Goal: Ask a question

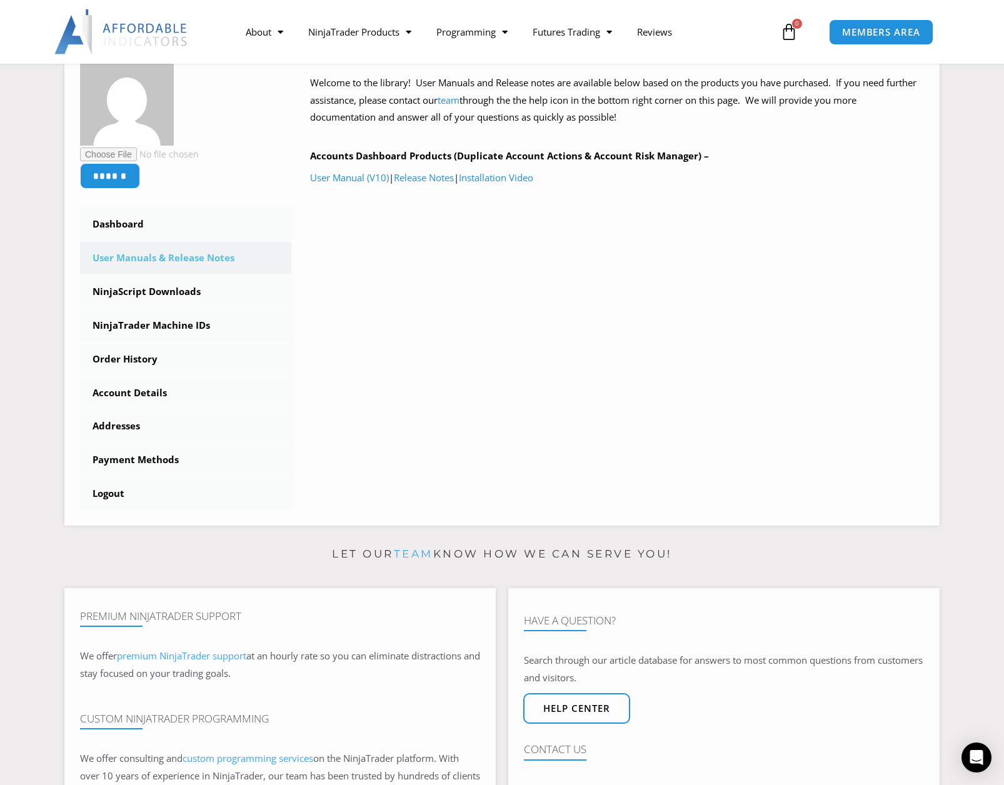
scroll to position [333, 0]
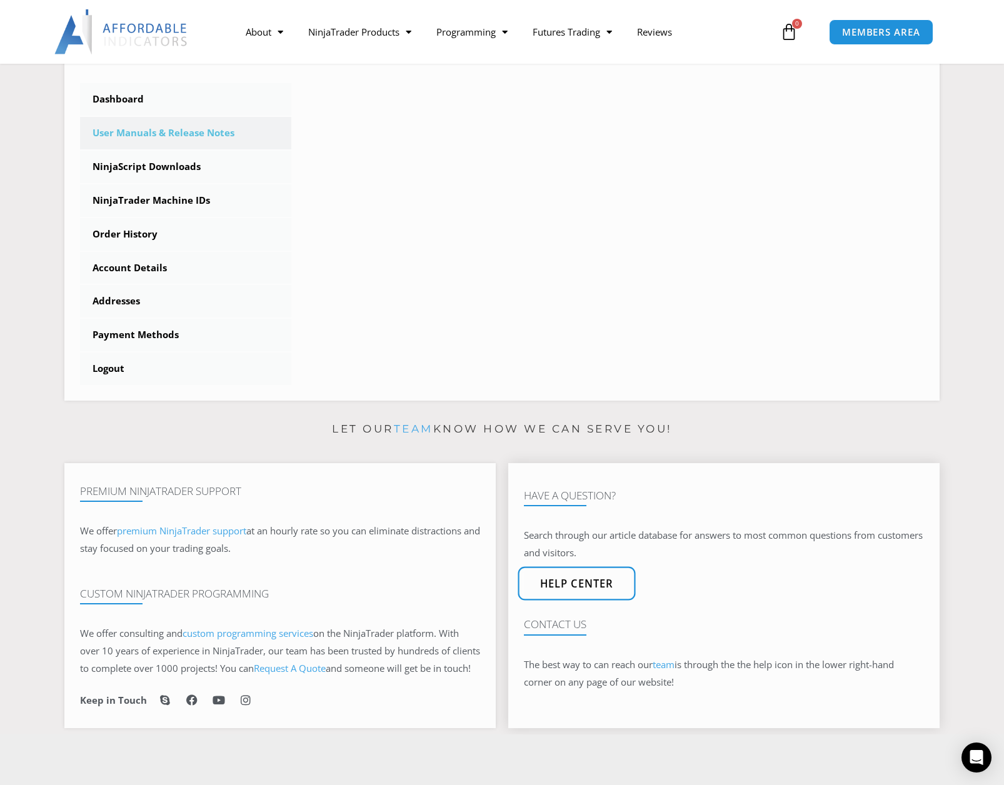
click at [574, 589] on span "Help center" at bounding box center [577, 584] width 74 height 11
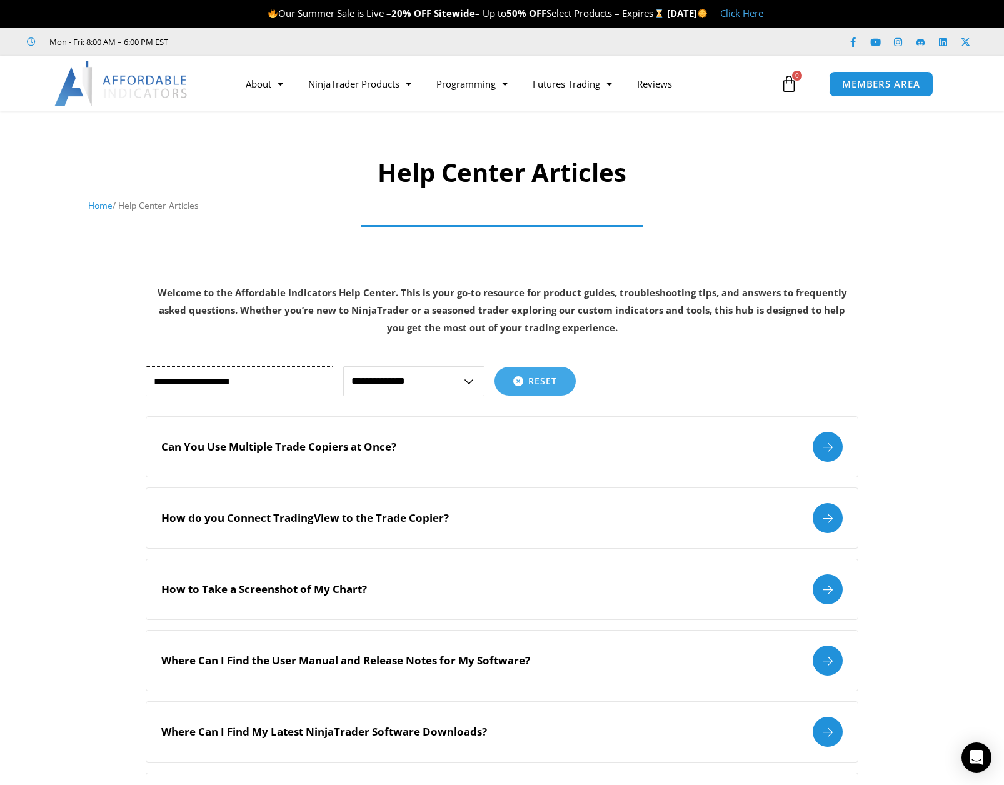
click at [196, 380] on input "text" at bounding box center [239, 381] width 187 height 30
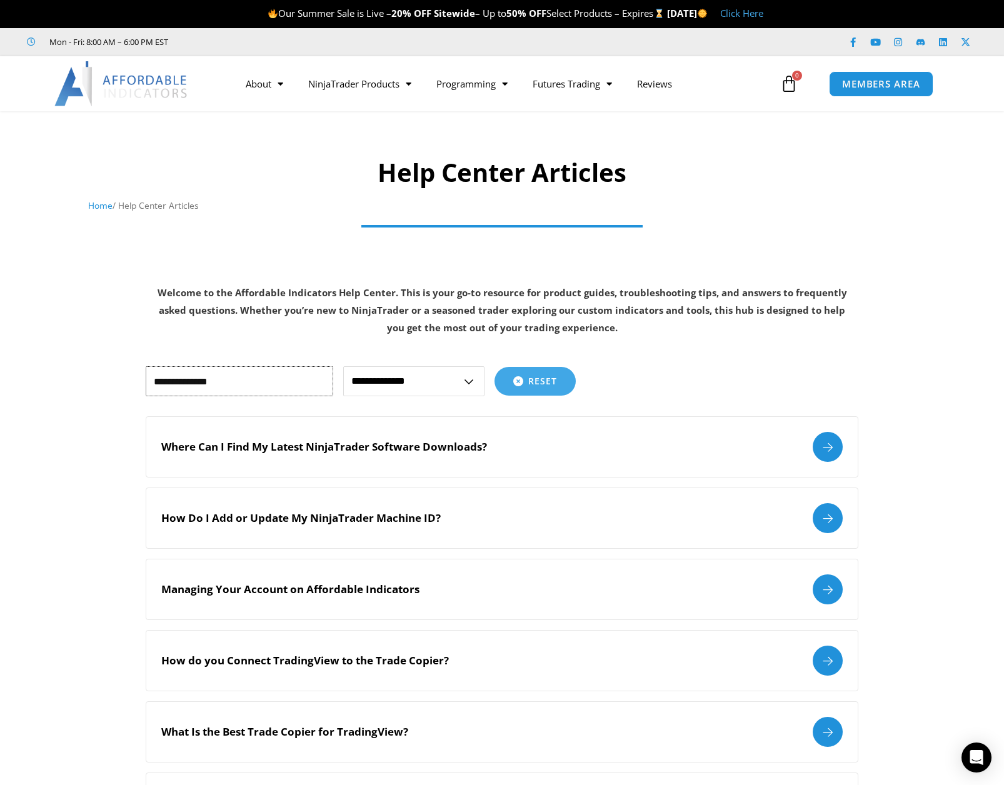
drag, startPoint x: 146, startPoint y: 375, endPoint x: 124, endPoint y: 374, distance: 21.3
click at [124, 374] on section "**********" at bounding box center [502, 767] width 1004 height 840
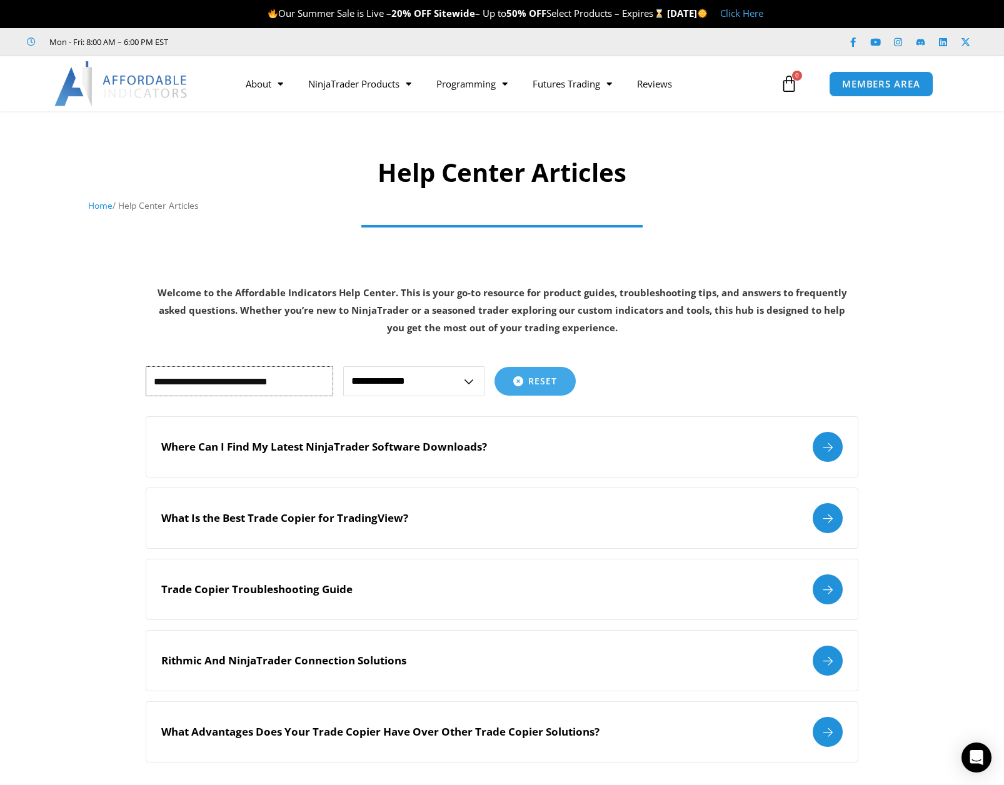
scroll to position [125, 0]
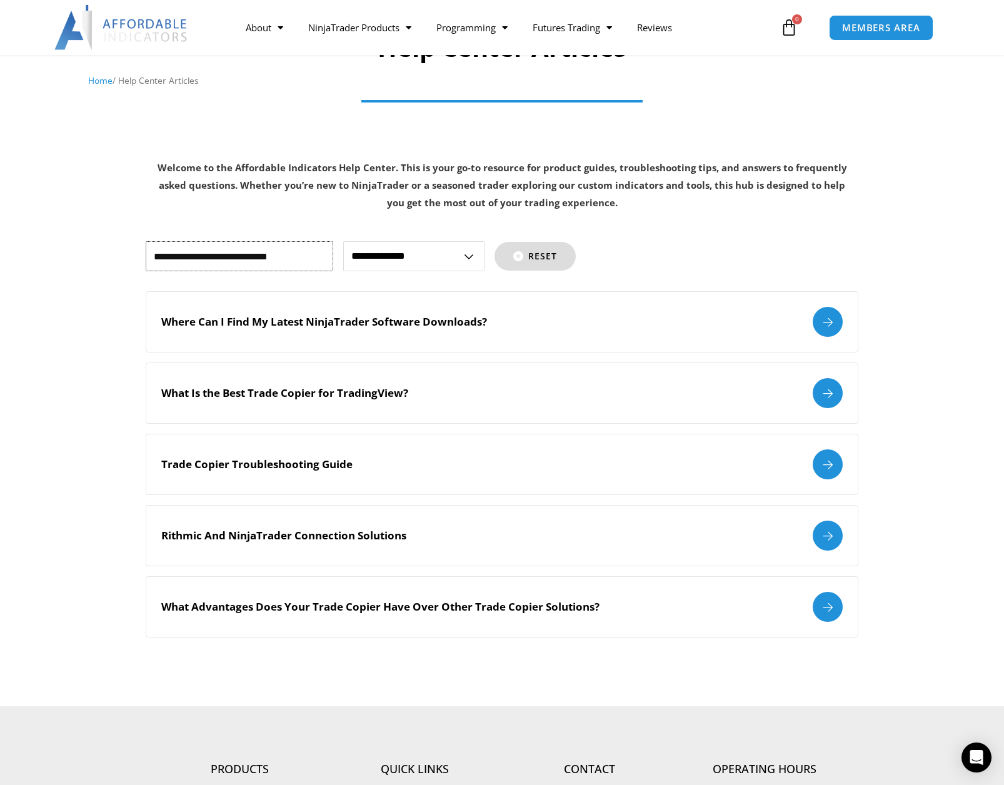
type input "**********"
click at [547, 254] on span "Reset" at bounding box center [542, 256] width 29 height 9
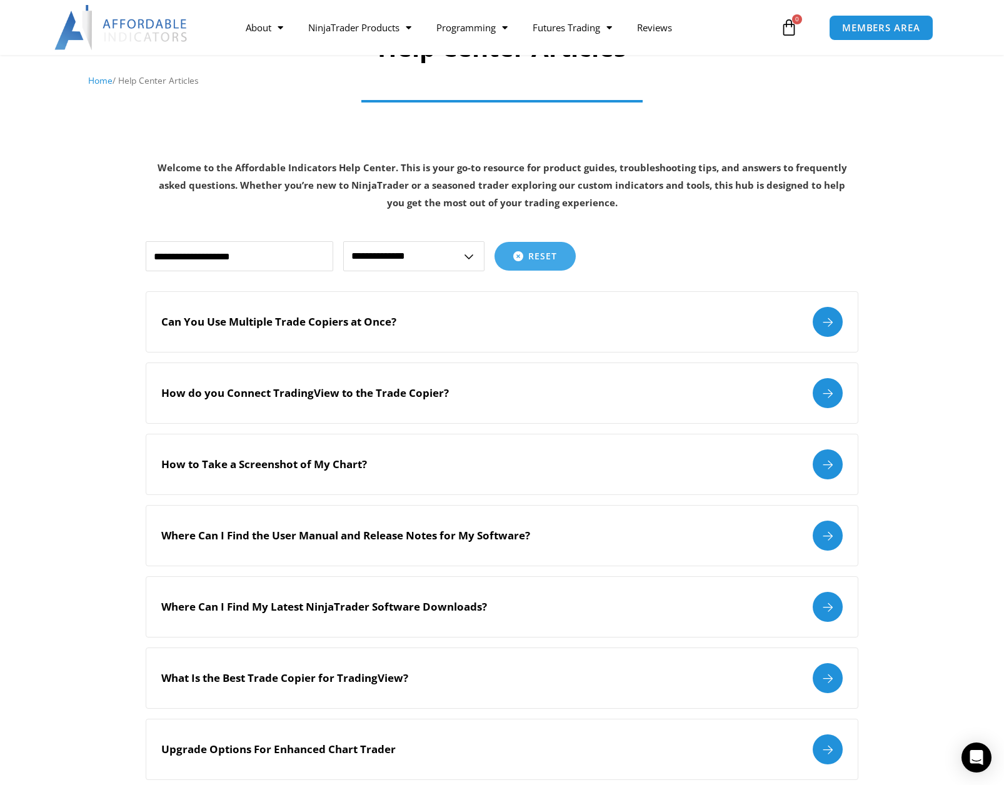
click at [328, 471] on div "How to Take a Screenshot of My Chart?" at bounding box center [501, 464] width 681 height 30
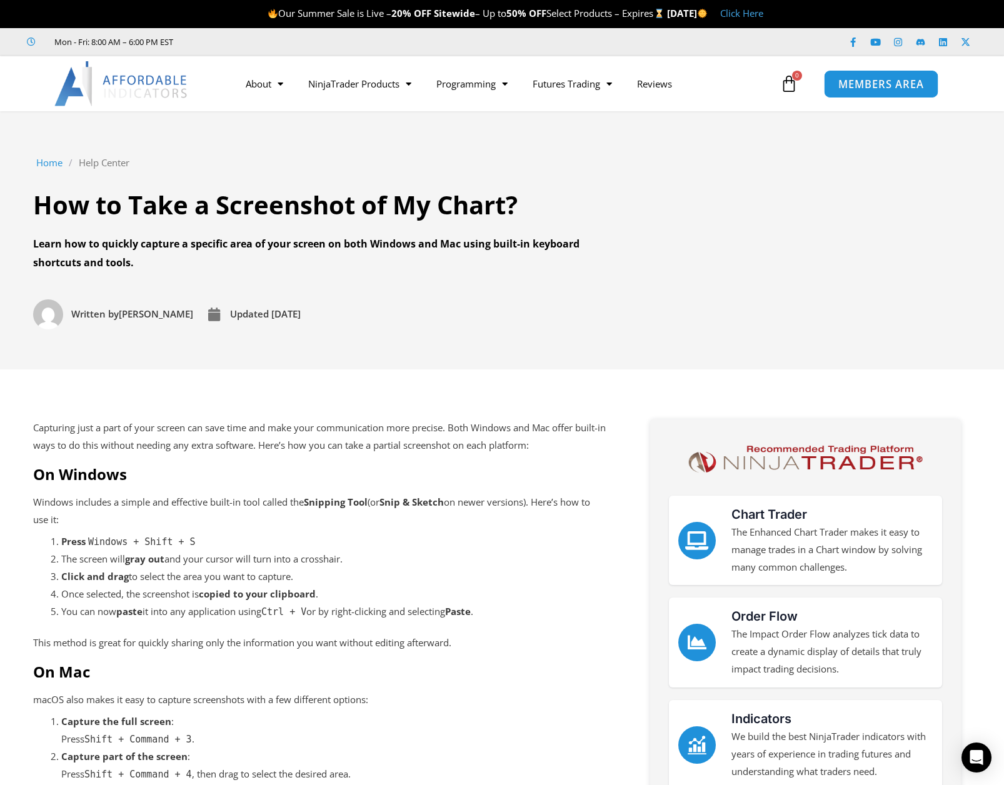
click at [879, 87] on span "MEMBERS AREA" at bounding box center [881, 84] width 86 height 11
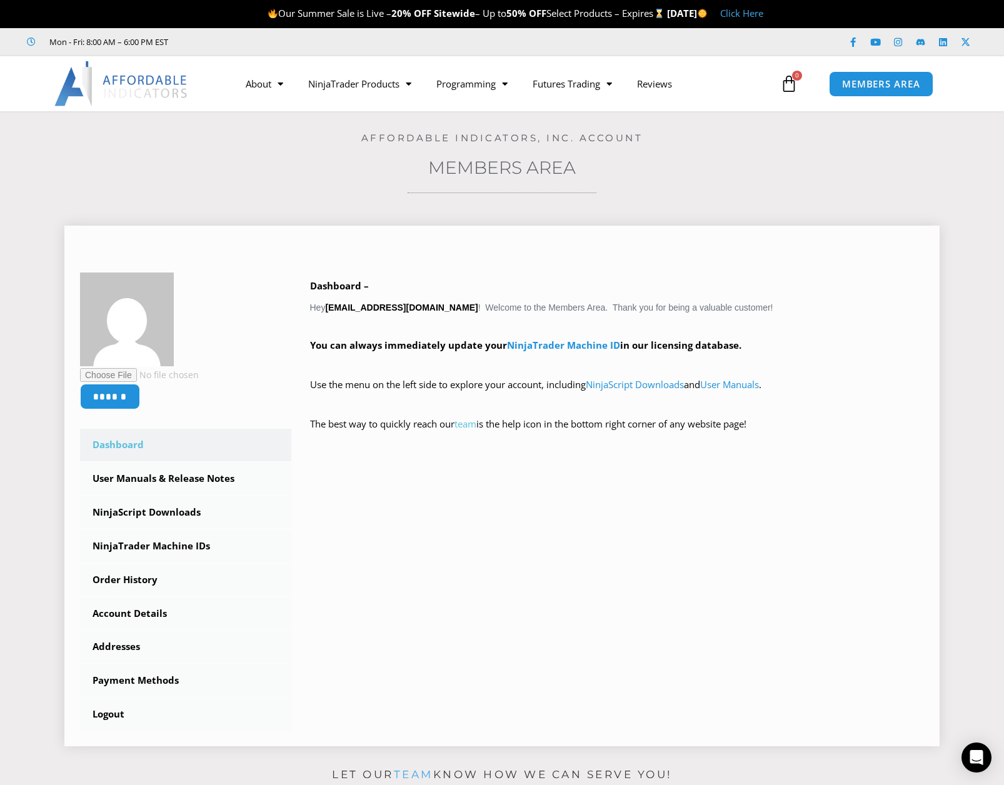
click at [468, 423] on link "team" at bounding box center [465, 423] width 22 height 12
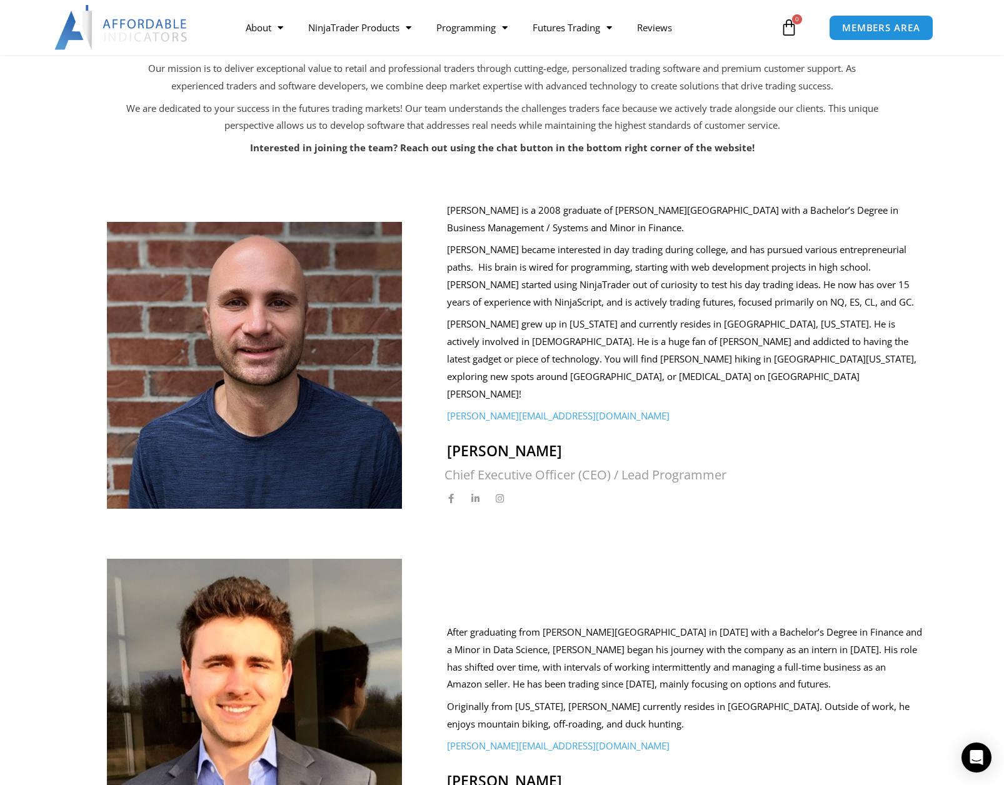
scroll to position [41, 0]
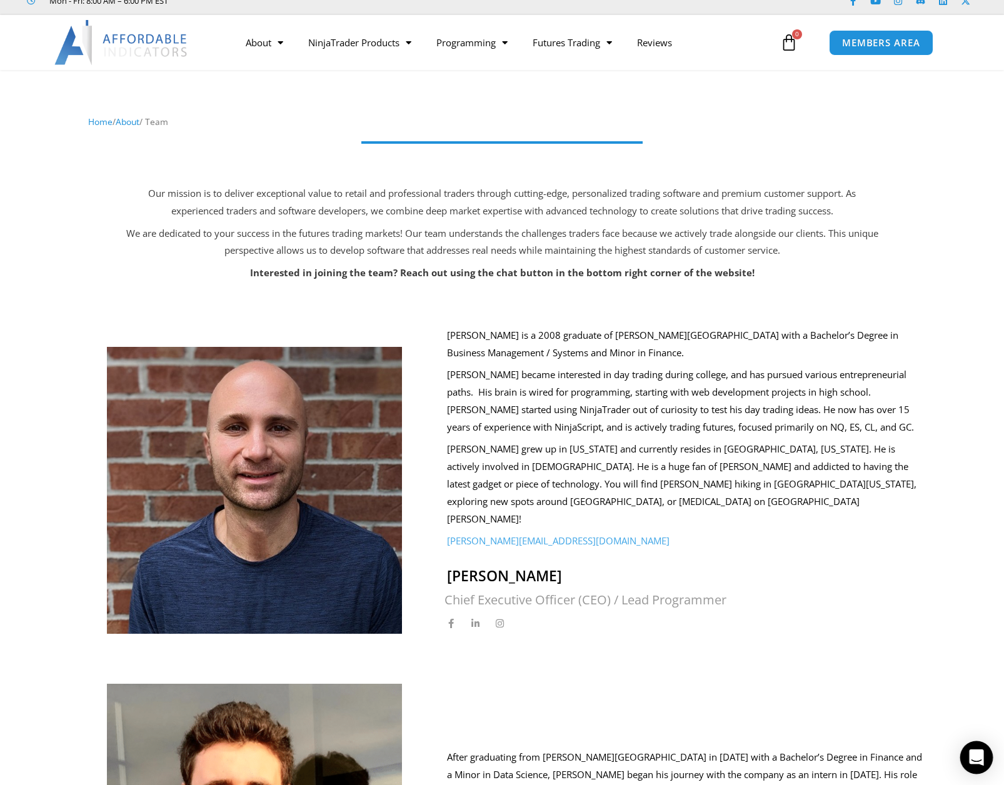
click at [980, 755] on icon "Open Intercom Messenger" at bounding box center [976, 757] width 14 height 16
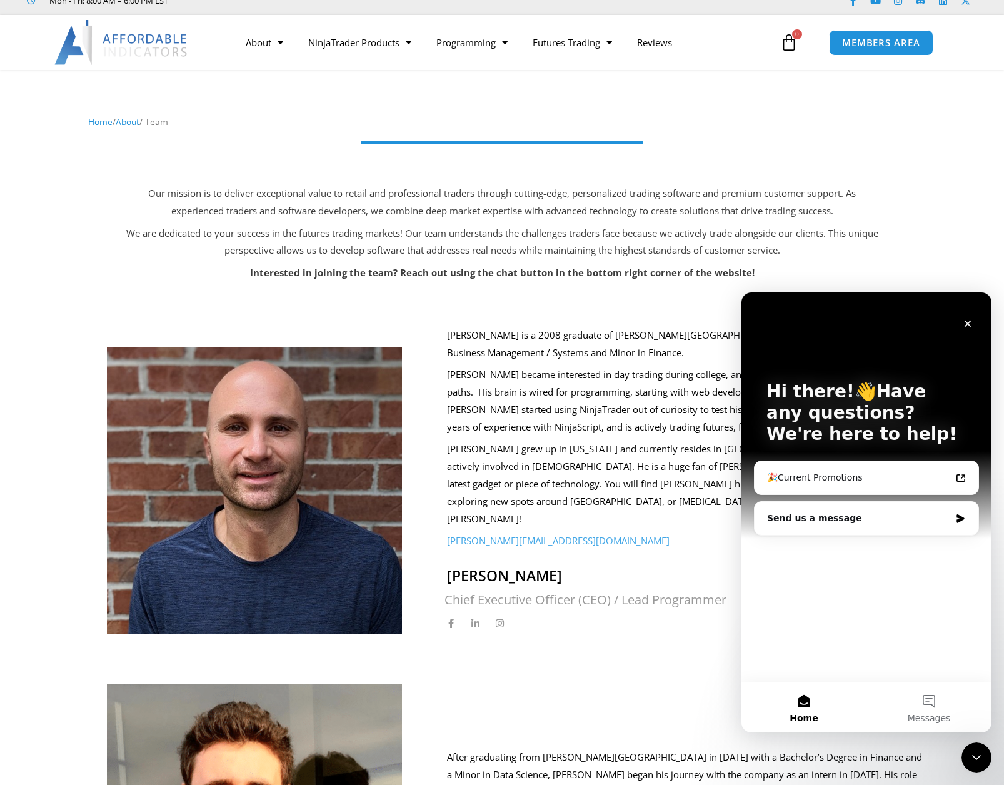
scroll to position [0, 0]
click at [854, 487] on div "🎉Current Promotions" at bounding box center [866, 477] width 214 height 23
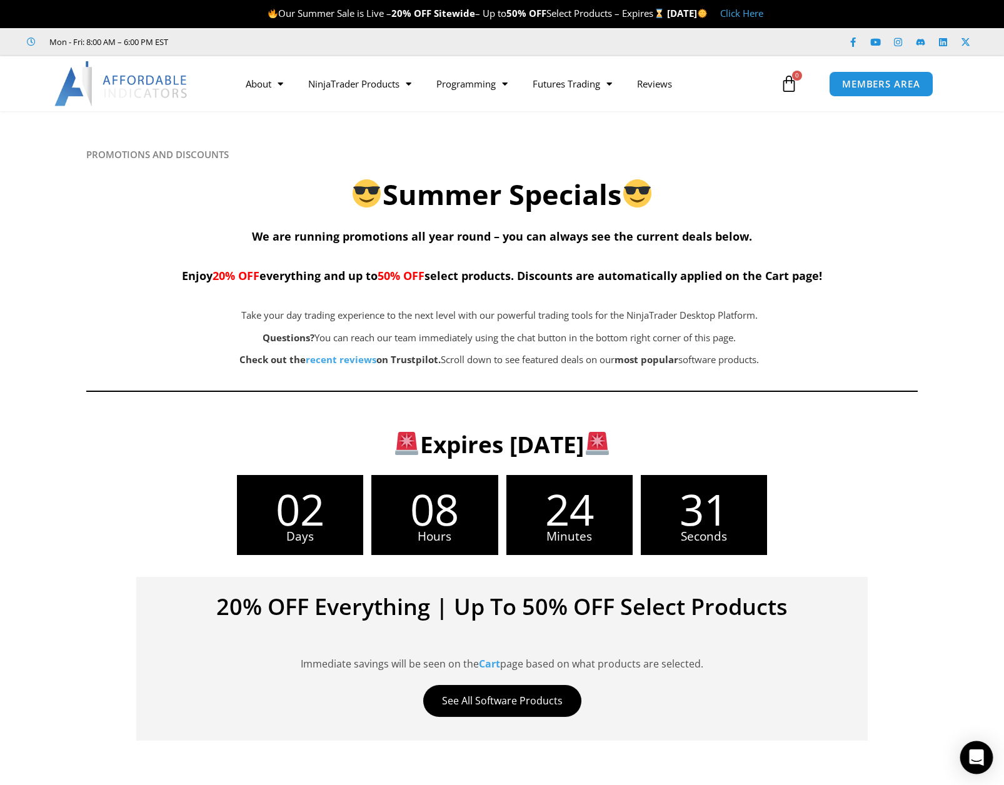
click at [971, 754] on icon "Open Intercom Messenger" at bounding box center [976, 757] width 14 height 16
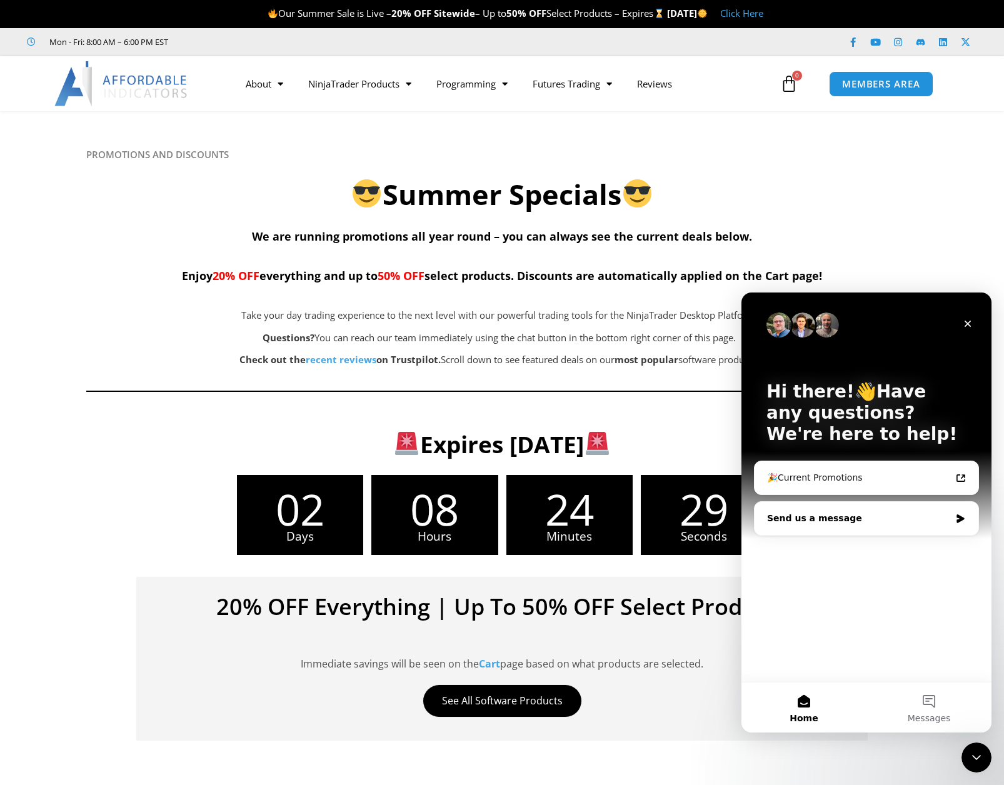
click at [887, 524] on div "Send us a message" at bounding box center [866, 518] width 224 height 33
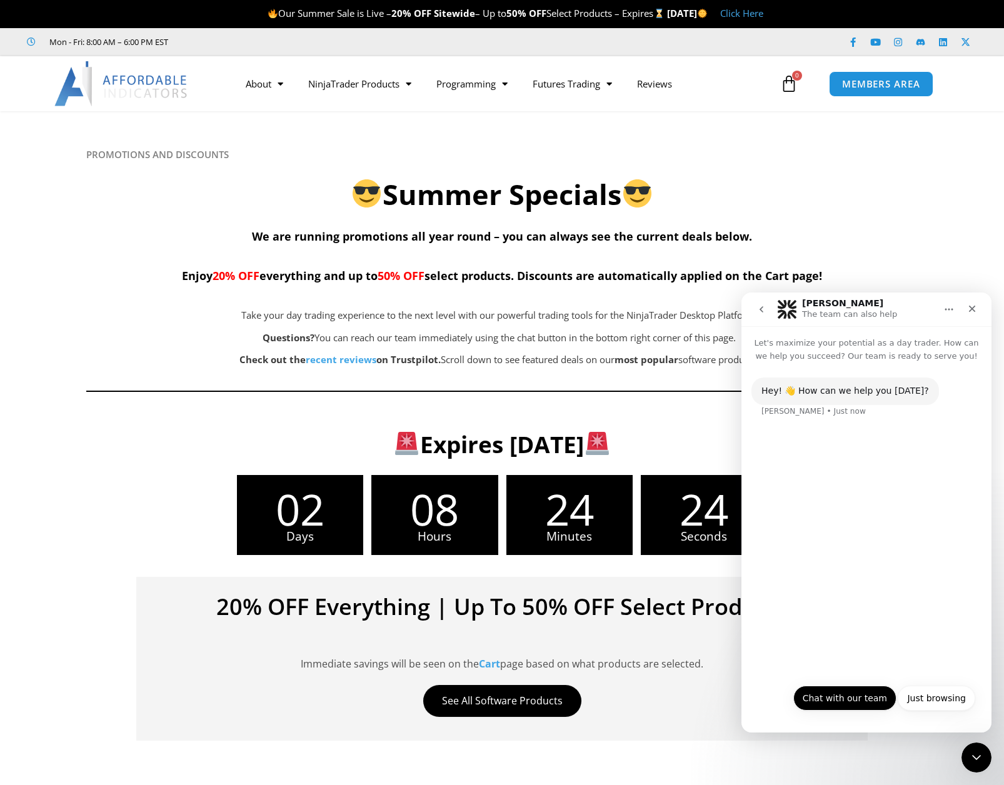
click at [842, 701] on button "Chat with our team" at bounding box center [844, 697] width 103 height 25
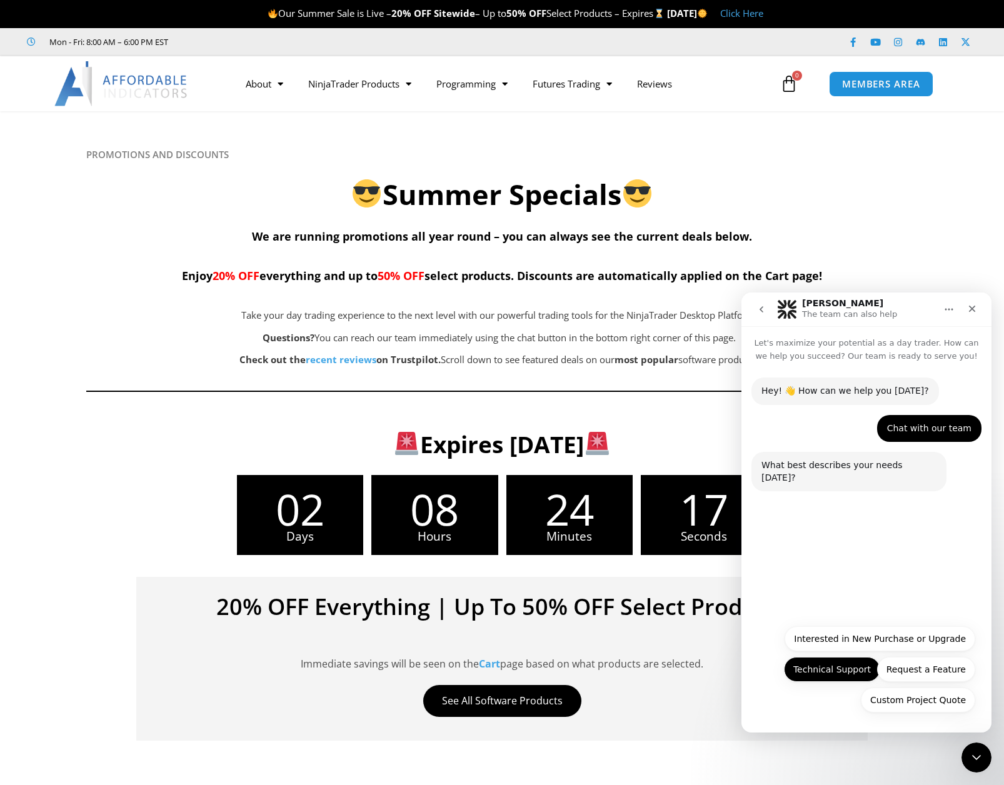
click at [824, 679] on button "Technical Support" at bounding box center [832, 669] width 96 height 25
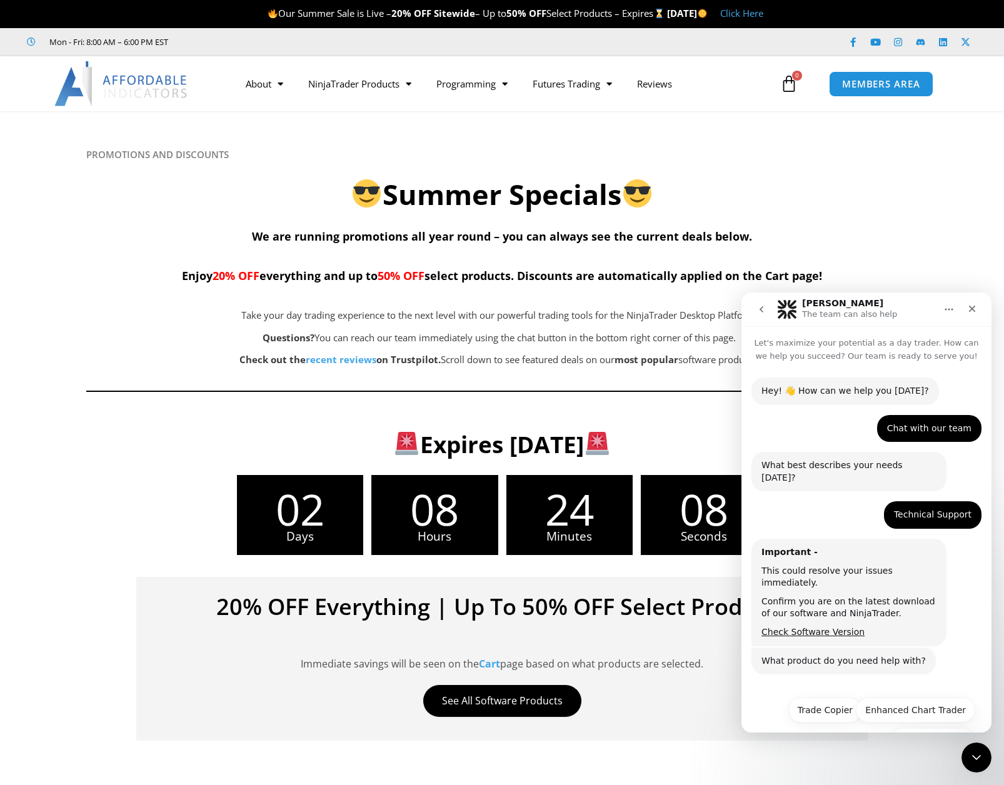
scroll to position [16, 0]
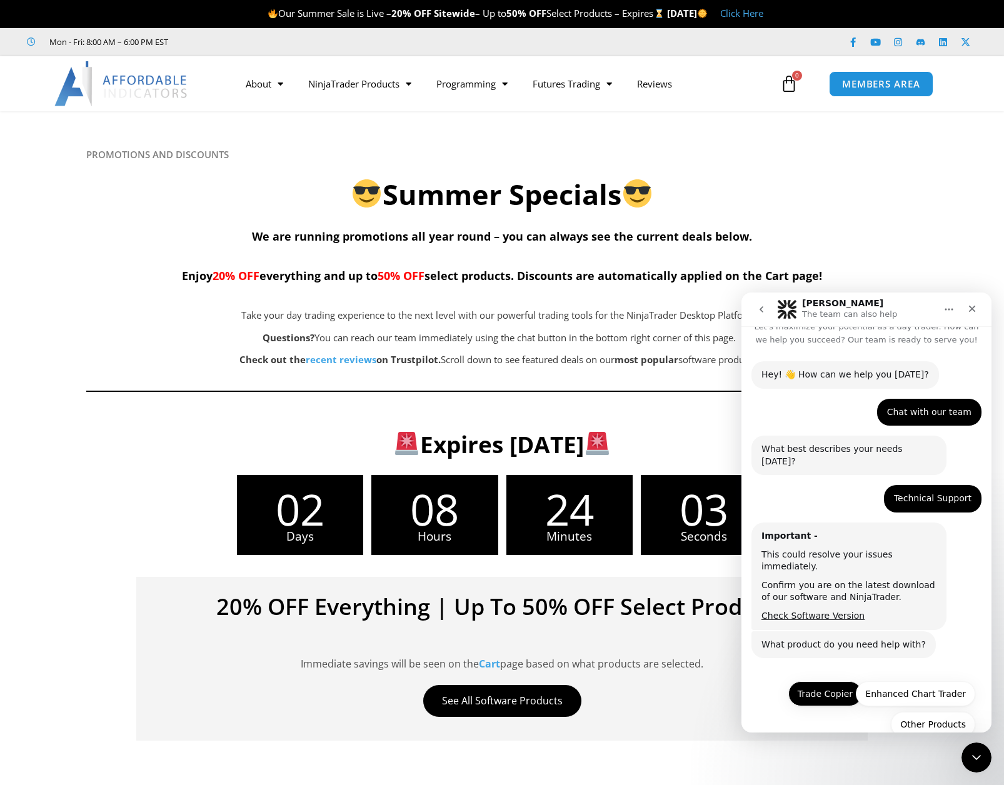
click at [829, 681] on button "Trade Copier" at bounding box center [825, 693] width 74 height 25
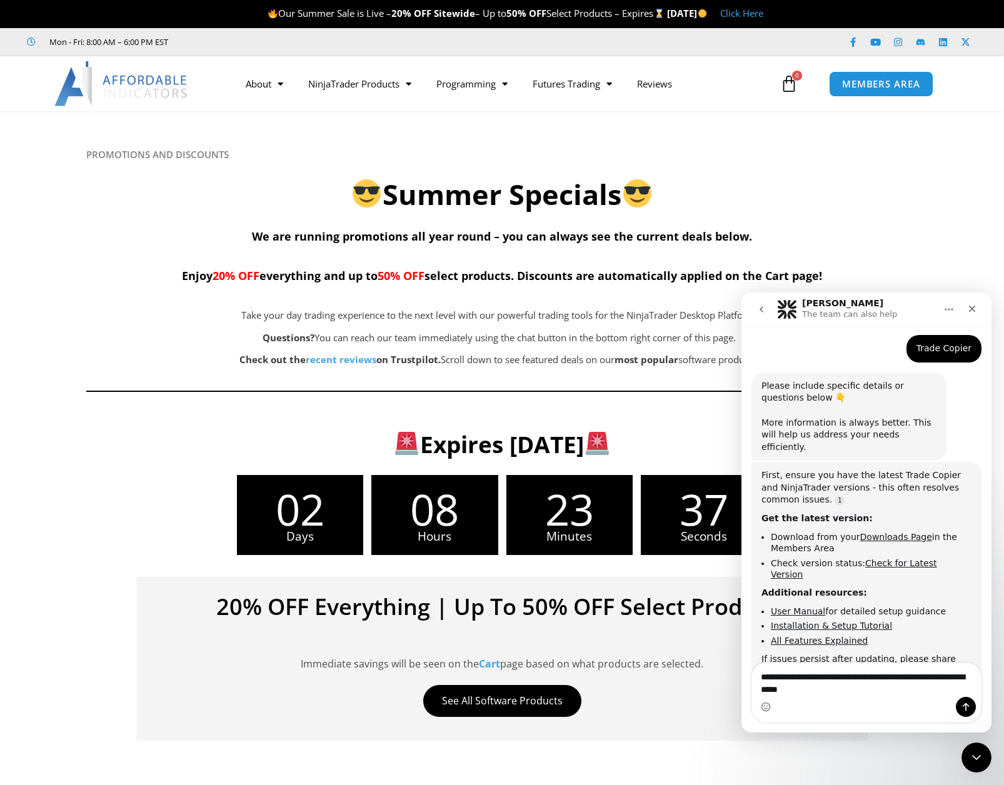
scroll to position [389, 0]
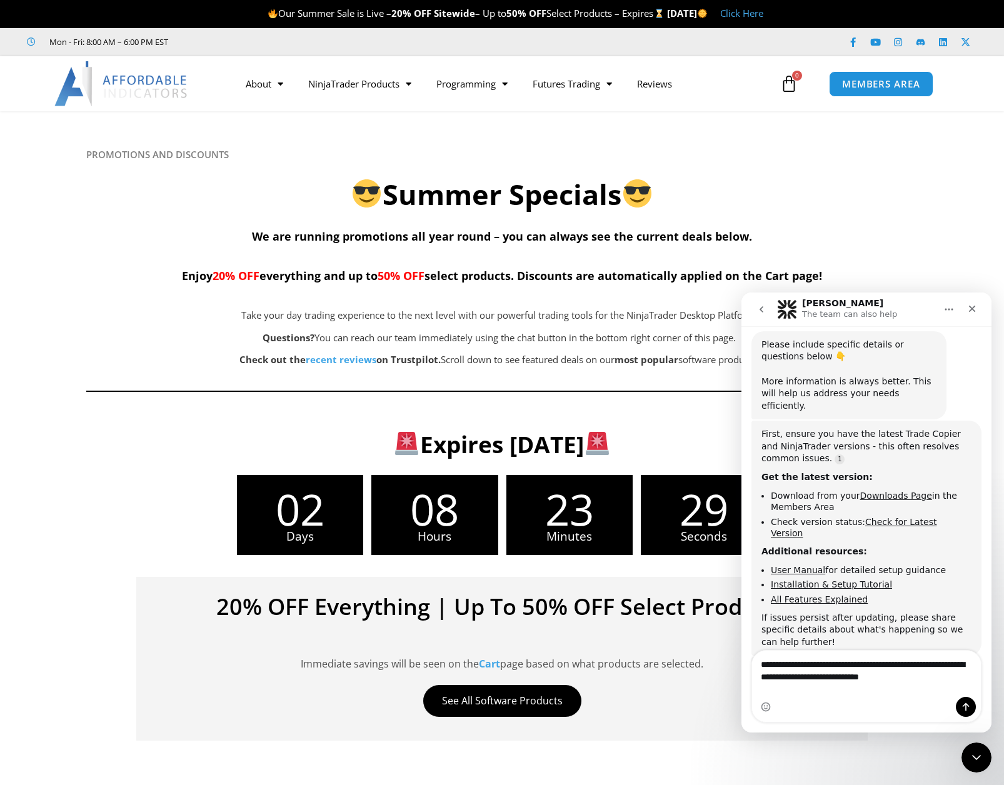
type textarea "**********"
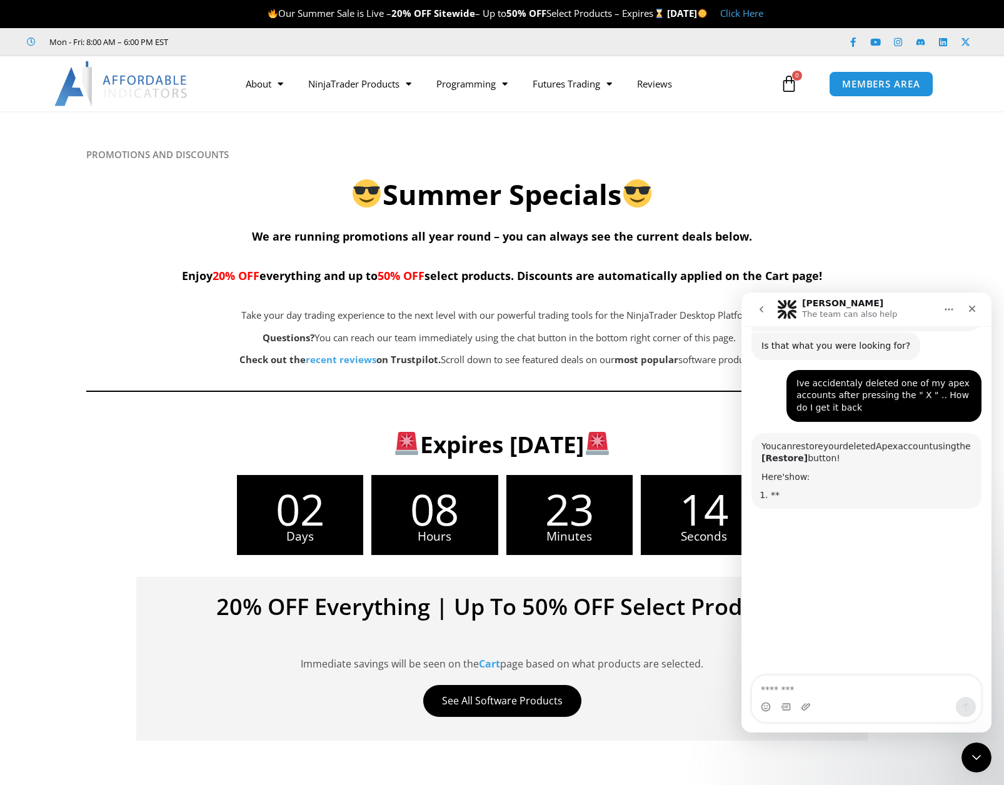
scroll to position [714, 0]
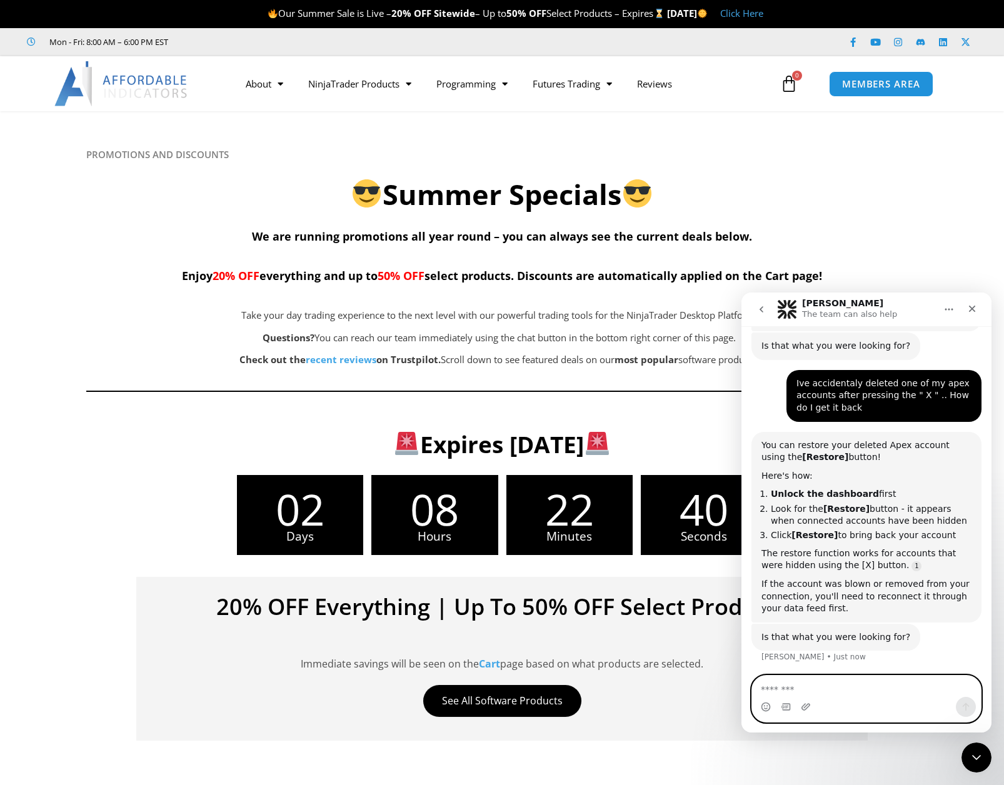
click at [782, 690] on textarea "Message…" at bounding box center [866, 685] width 229 height 21
type textarea "**********"
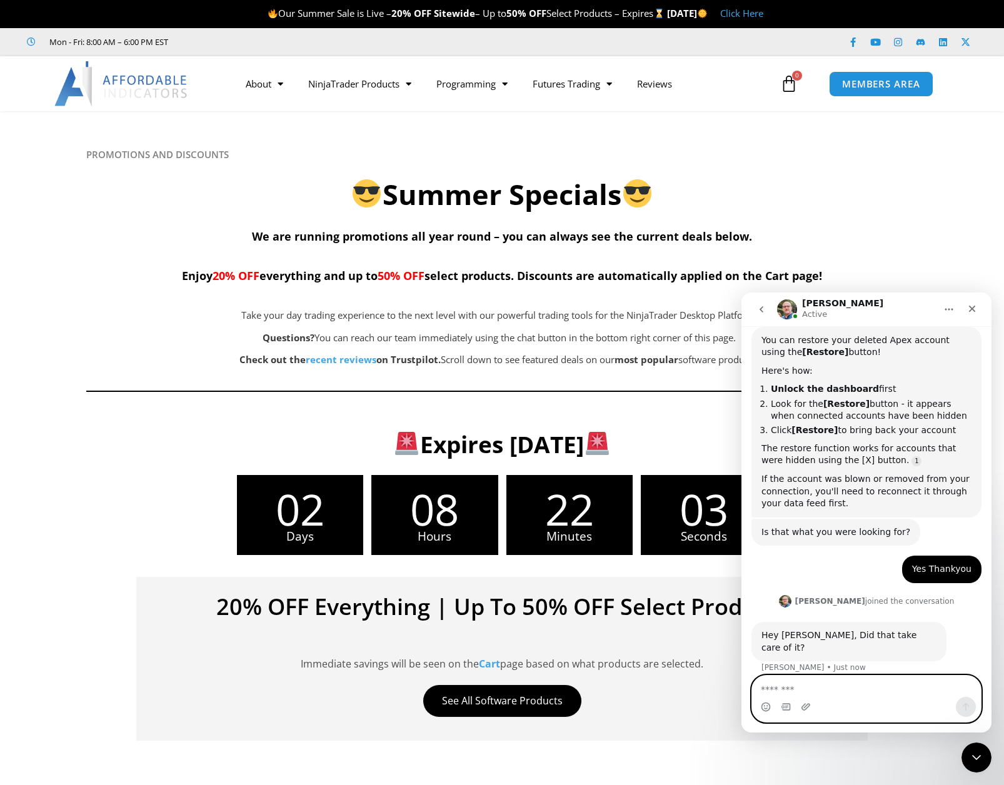
scroll to position [770, 0]
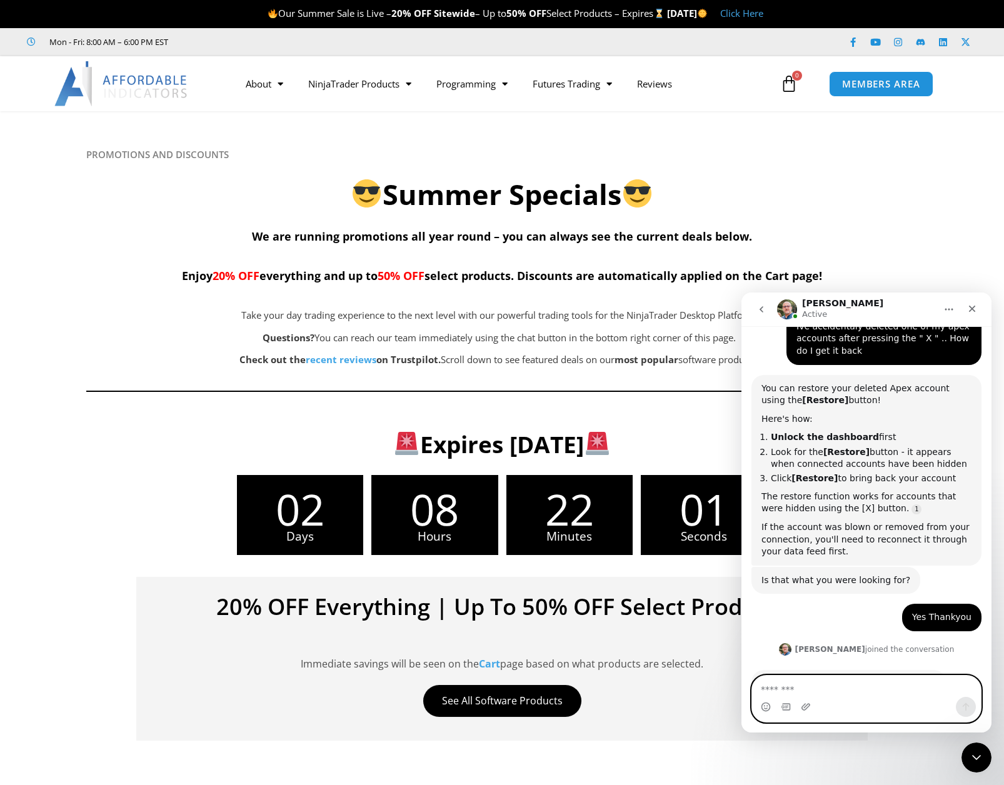
click at [845, 695] on textarea "Message…" at bounding box center [866, 685] width 229 height 21
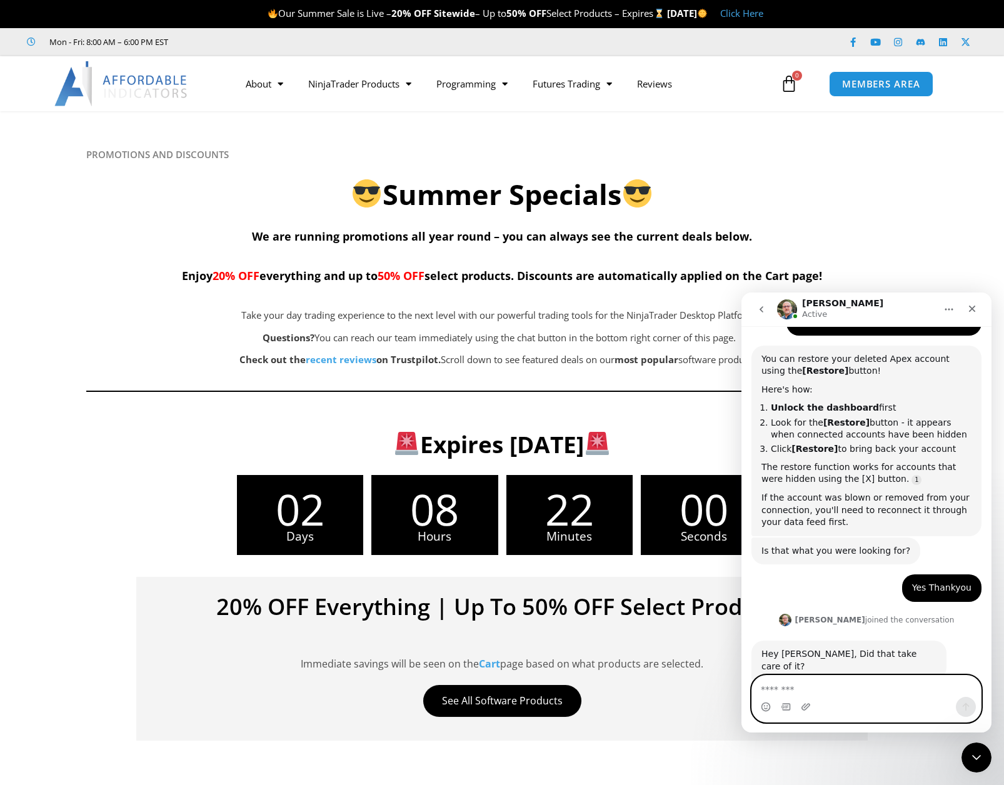
scroll to position [799, 0]
type textarea "**********"
